Goal: Download file/media

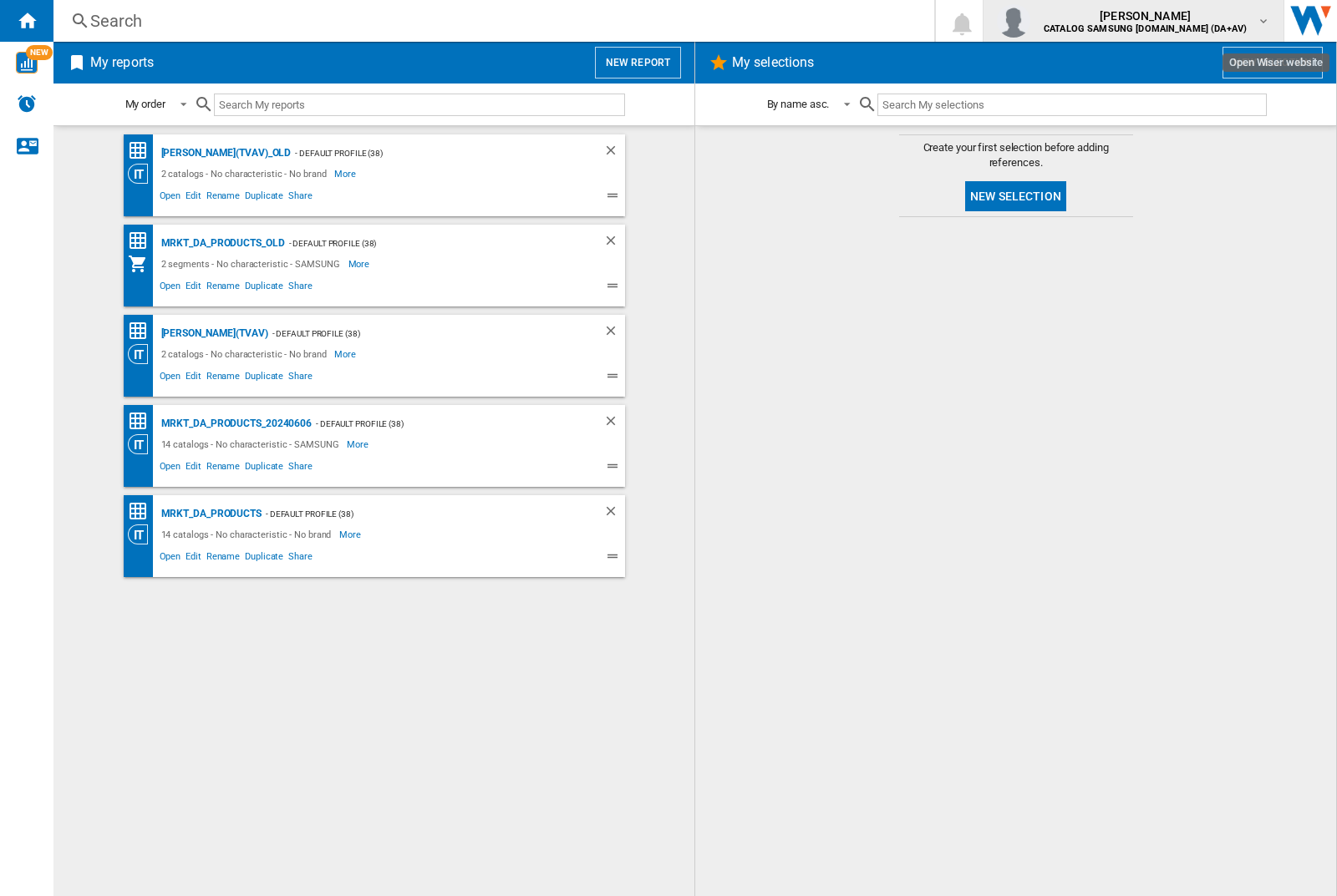
click at [1031, 21] on img "button" at bounding box center [1013, 20] width 34 height 34
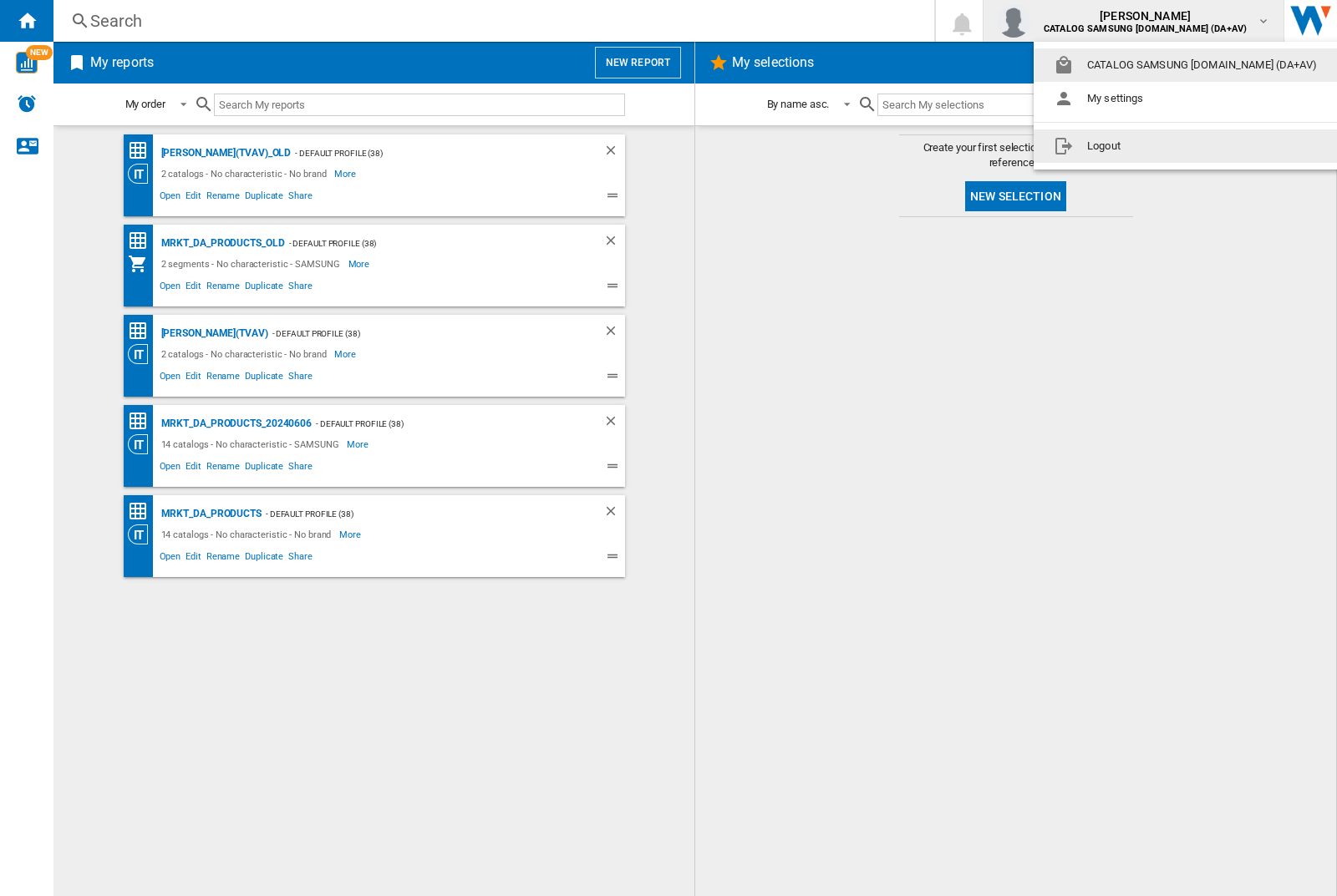
click at [1162, 146] on button "Logout" at bounding box center [1188, 146] width 310 height 34
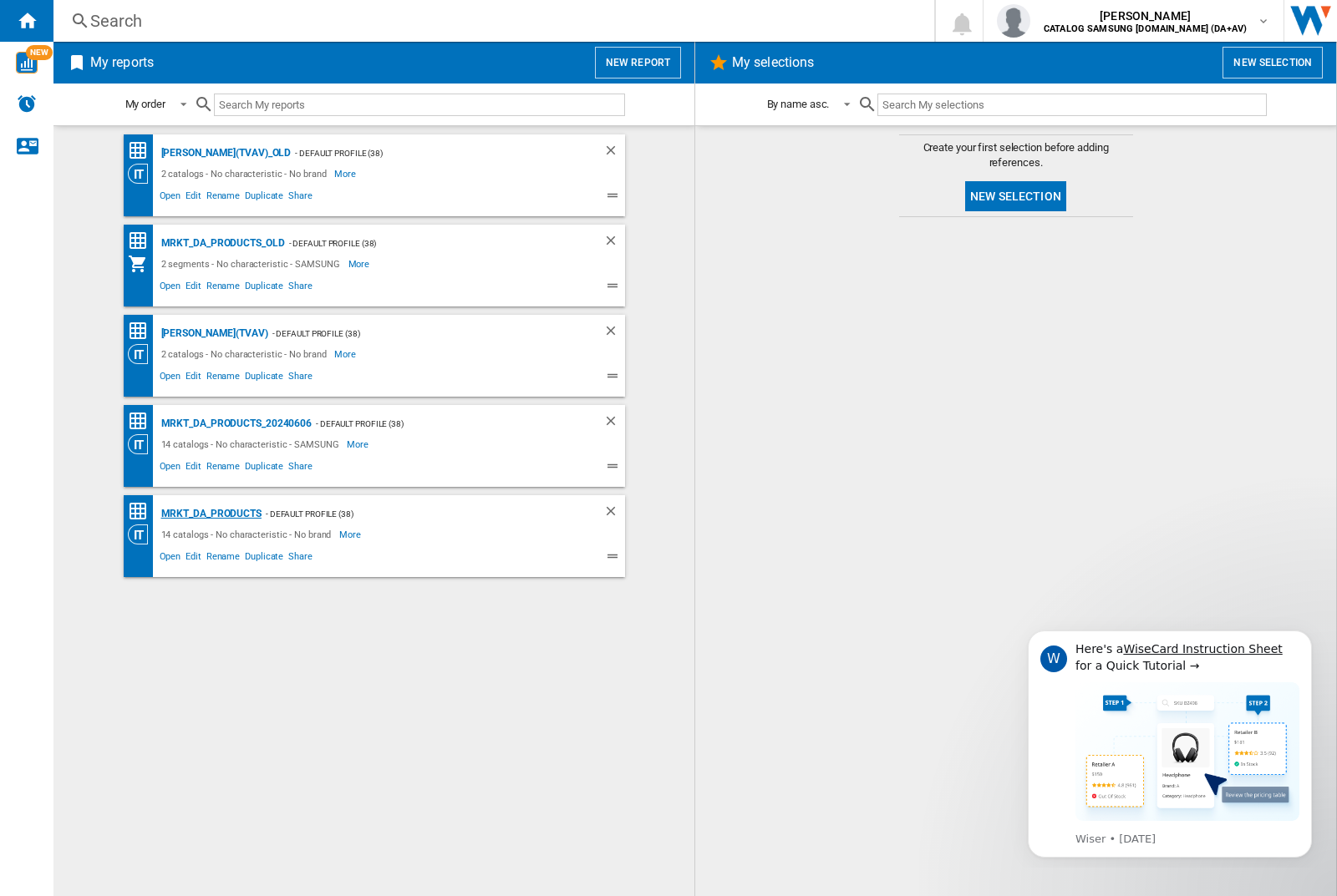
click at [211, 514] on div "MRKT_DA_PRODUCTS" at bounding box center [210, 515] width 104 height 21
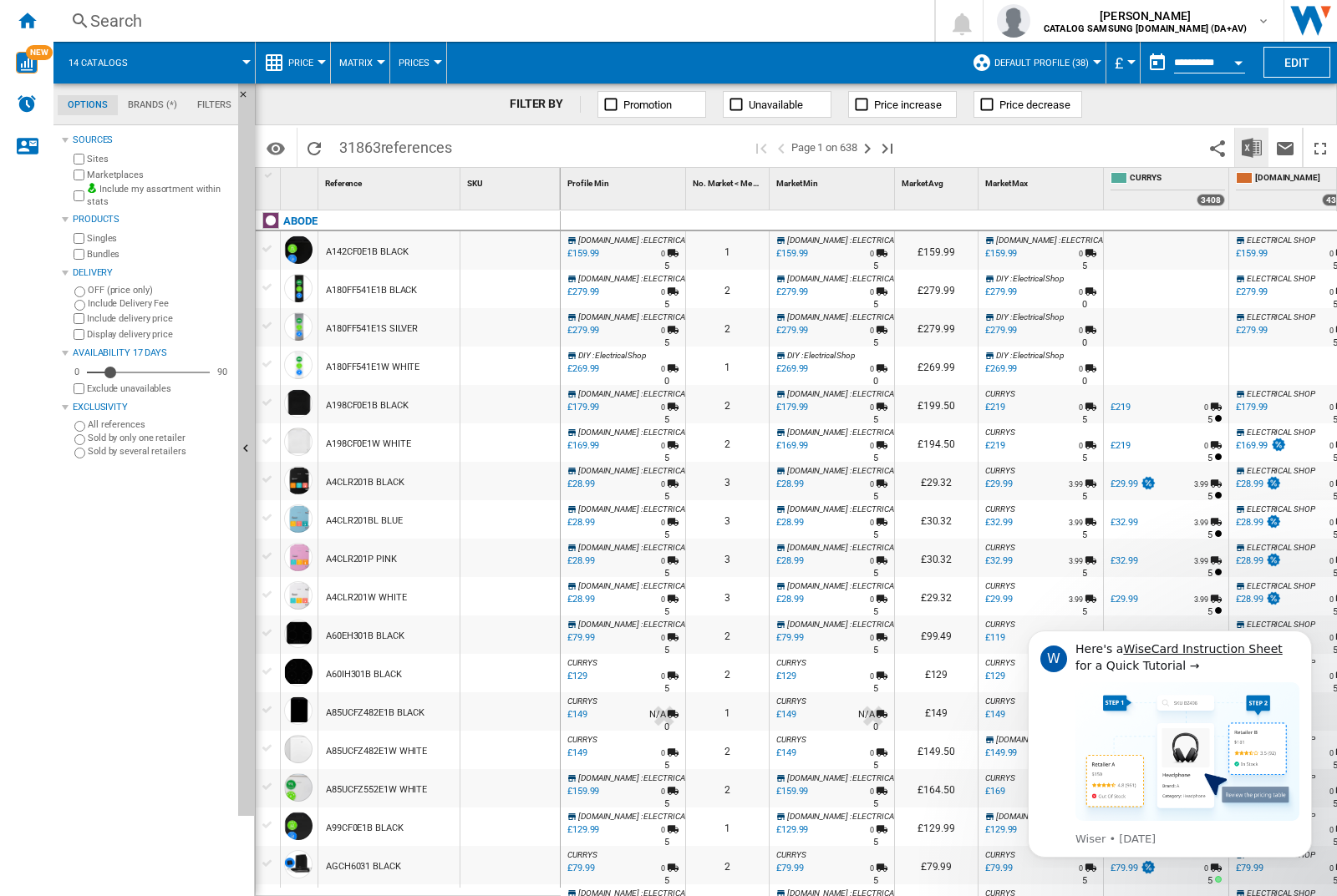
click at [1251, 146] on img "Download in Excel" at bounding box center [1251, 148] width 20 height 20
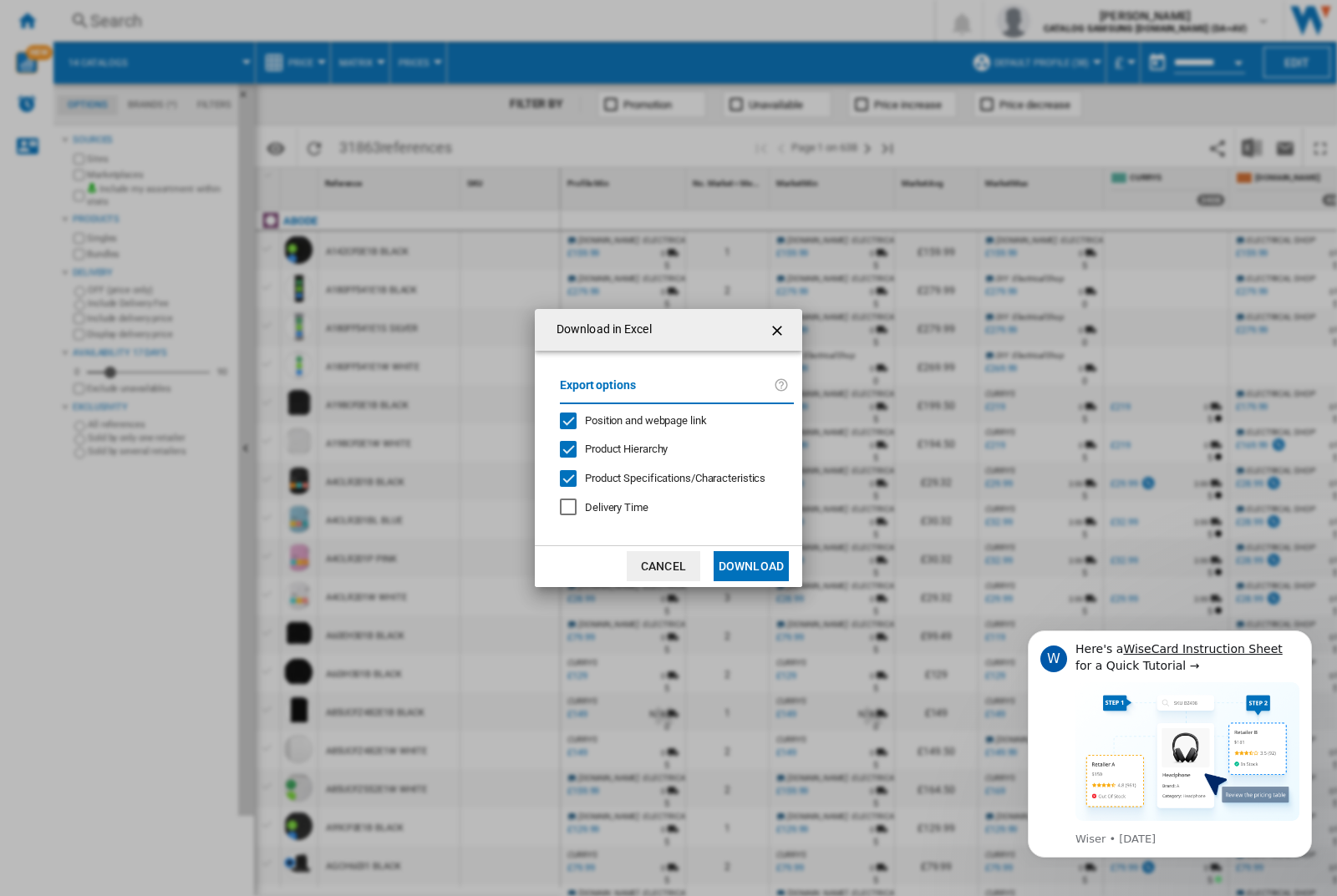
click at [635, 419] on span "Position and webpage link" at bounding box center [646, 420] width 122 height 13
click at [752, 566] on button "Download" at bounding box center [752, 566] width 75 height 30
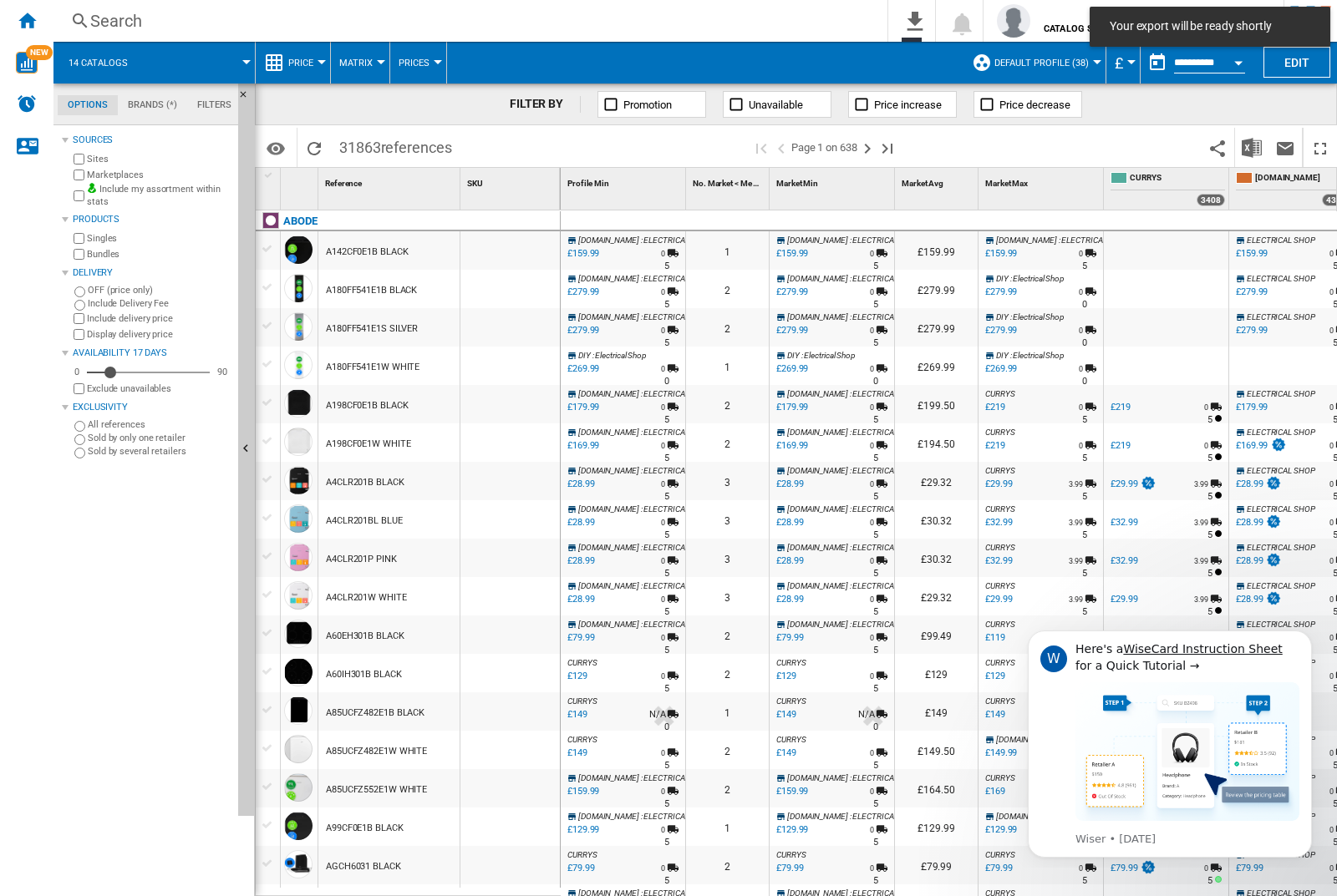
click at [516, 247] on div at bounding box center [510, 251] width 100 height 39
